Goal: Navigation & Orientation: Find specific page/section

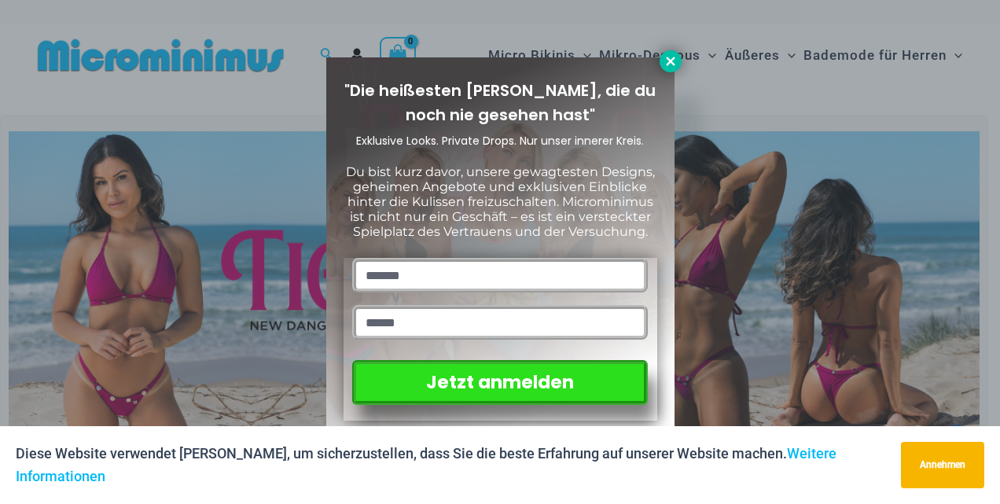
click at [674, 61] on icon at bounding box center [670, 61] width 14 height 14
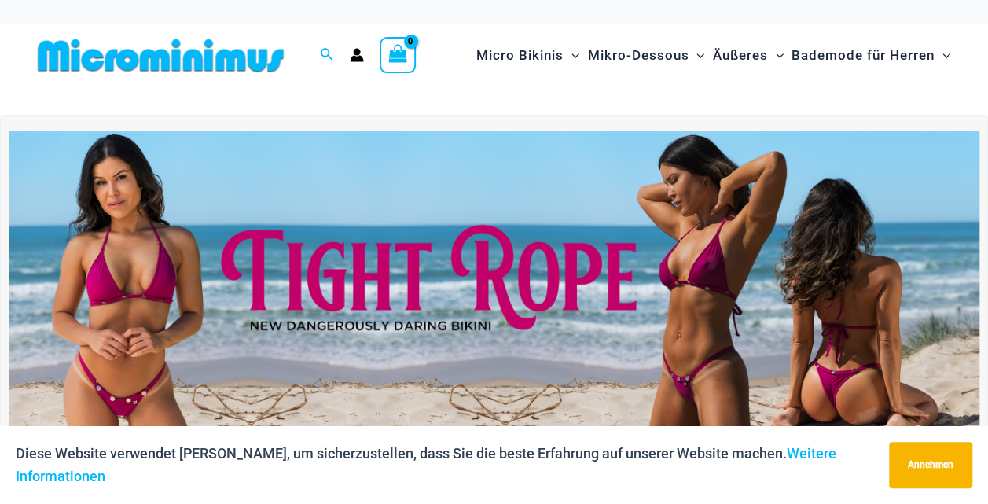
click at [933, 474] on button "Annehmen" at bounding box center [930, 465] width 83 height 46
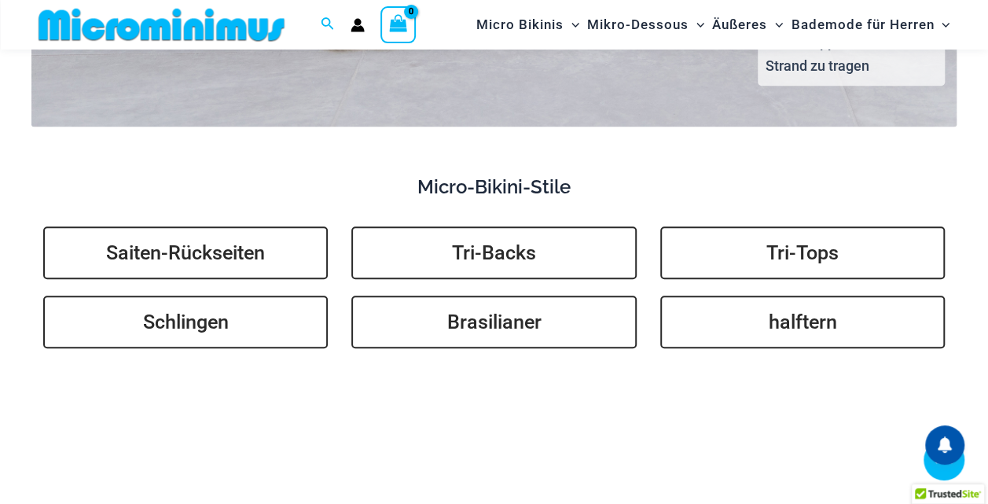
scroll to position [3520, 0]
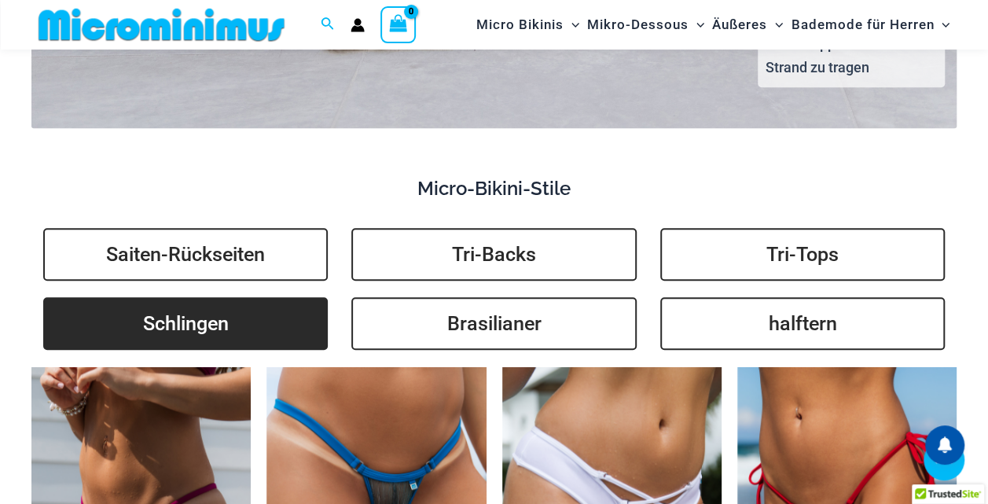
click at [162, 322] on link "Schlingen" at bounding box center [185, 323] width 285 height 53
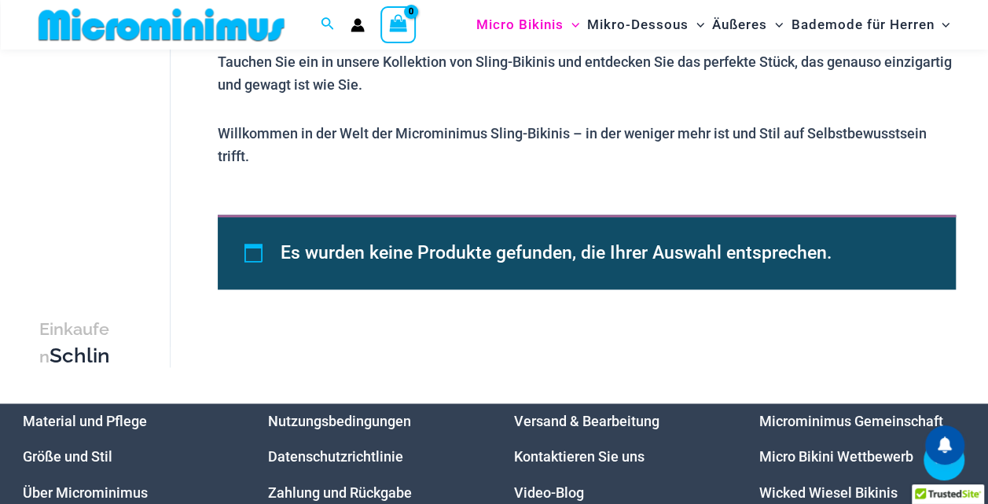
scroll to position [1000, 0]
